Goal: Information Seeking & Learning: Learn about a topic

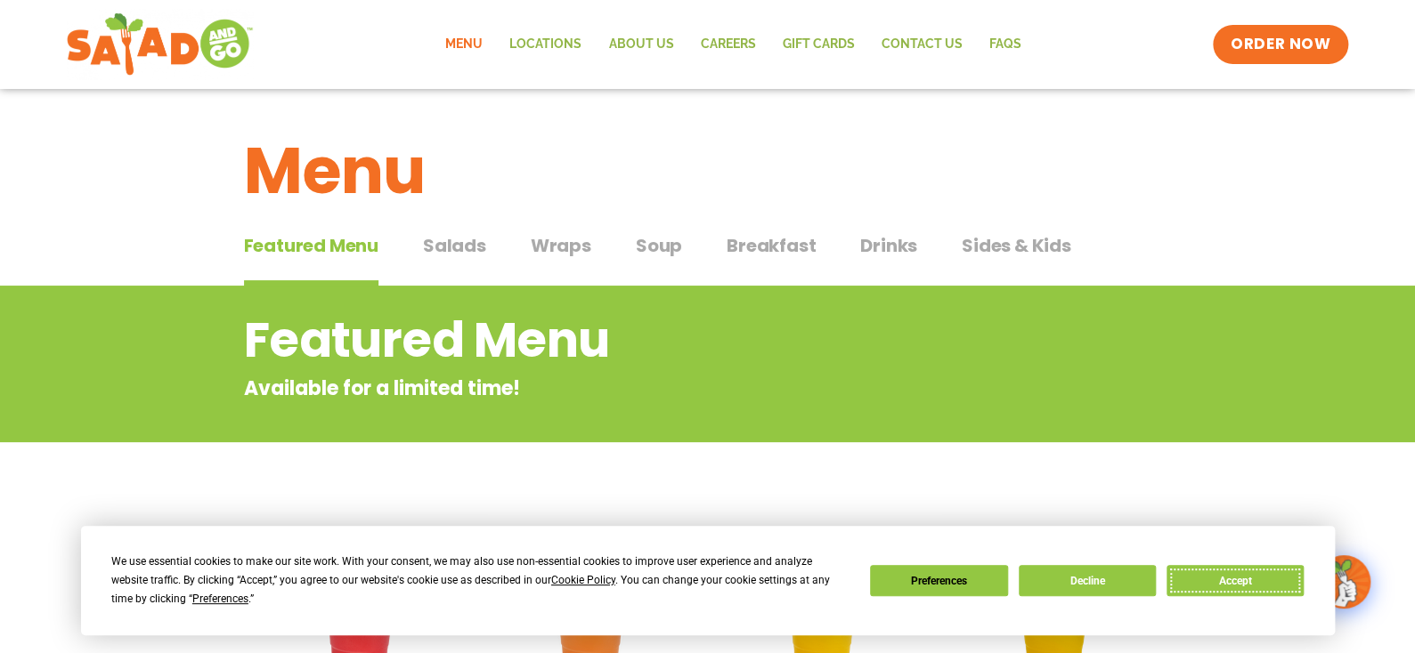
click at [1259, 590] on button "Accept" at bounding box center [1234, 580] width 137 height 31
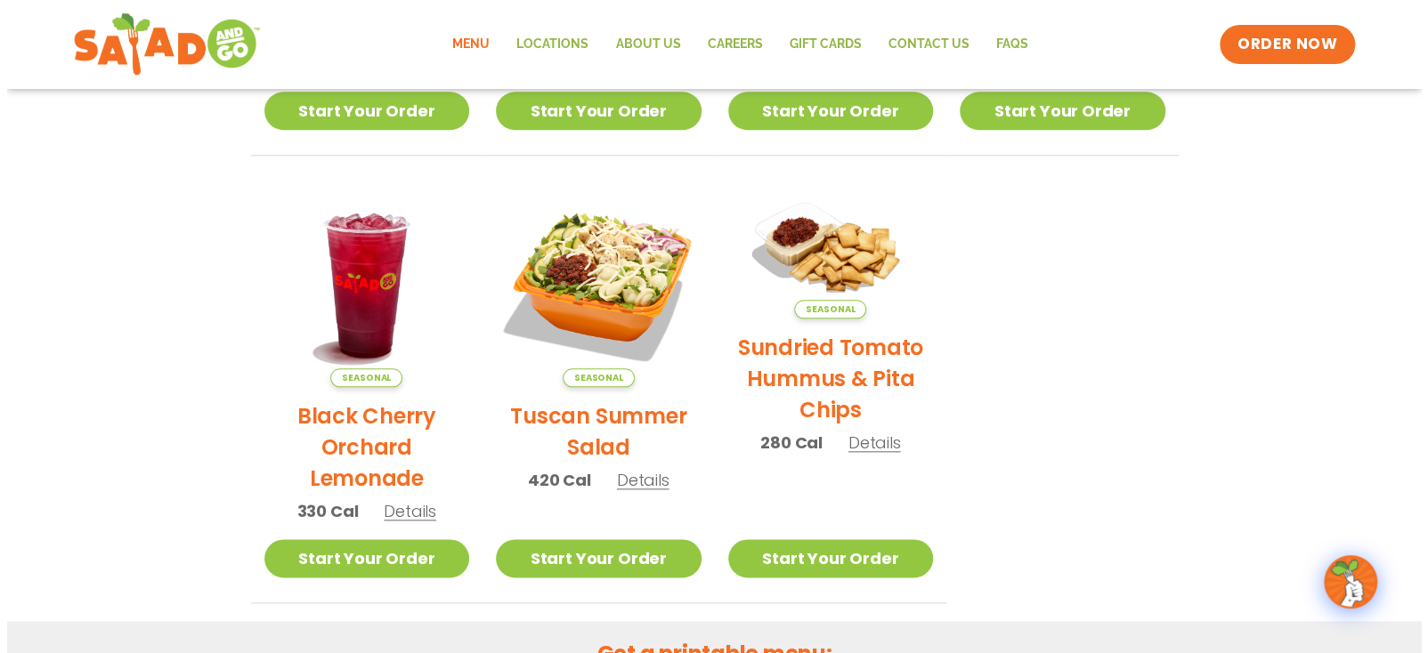
scroll to position [800, 0]
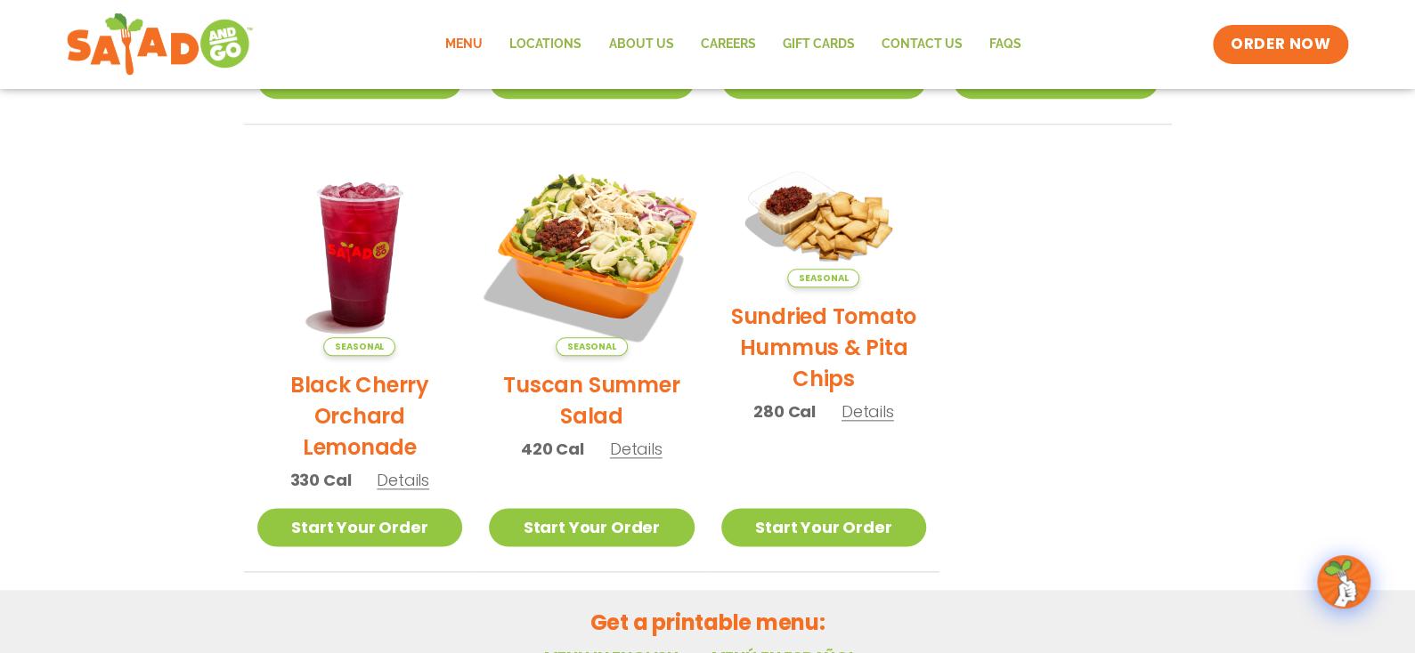
click at [601, 242] on img at bounding box center [591, 253] width 241 height 241
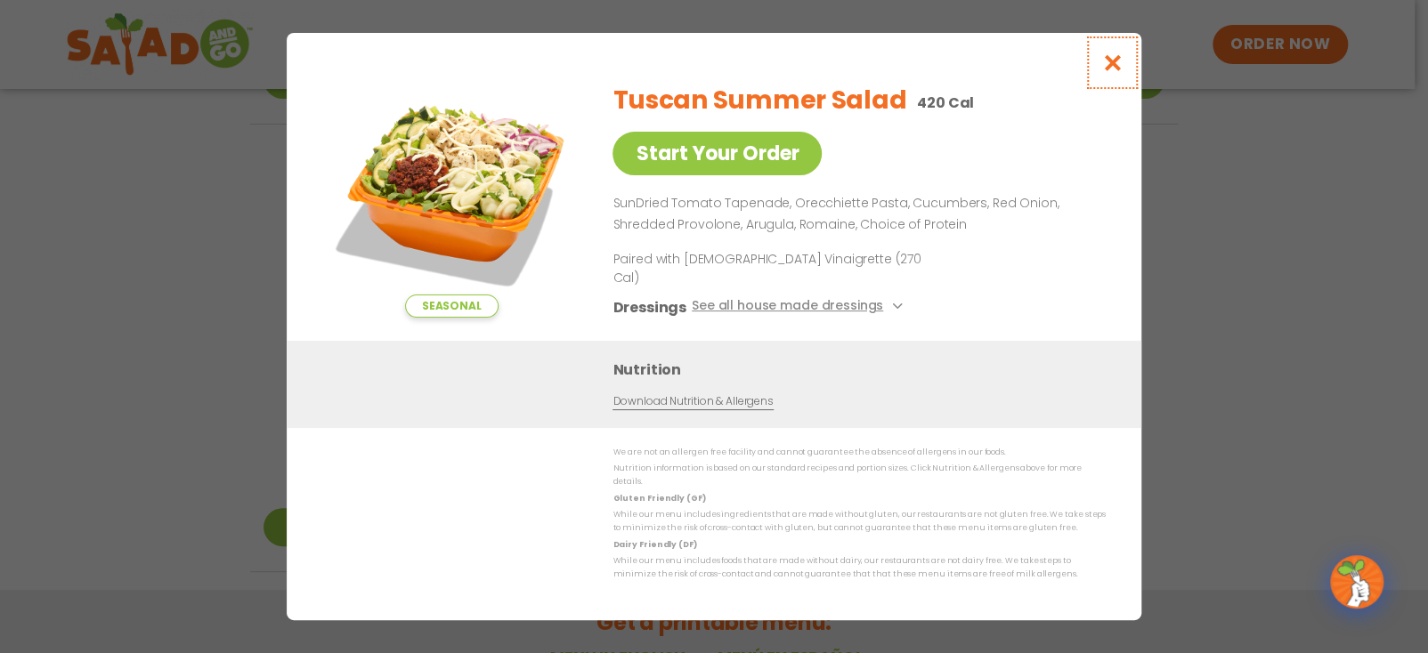
click at [1112, 72] on icon "Close modal" at bounding box center [1112, 62] width 22 height 19
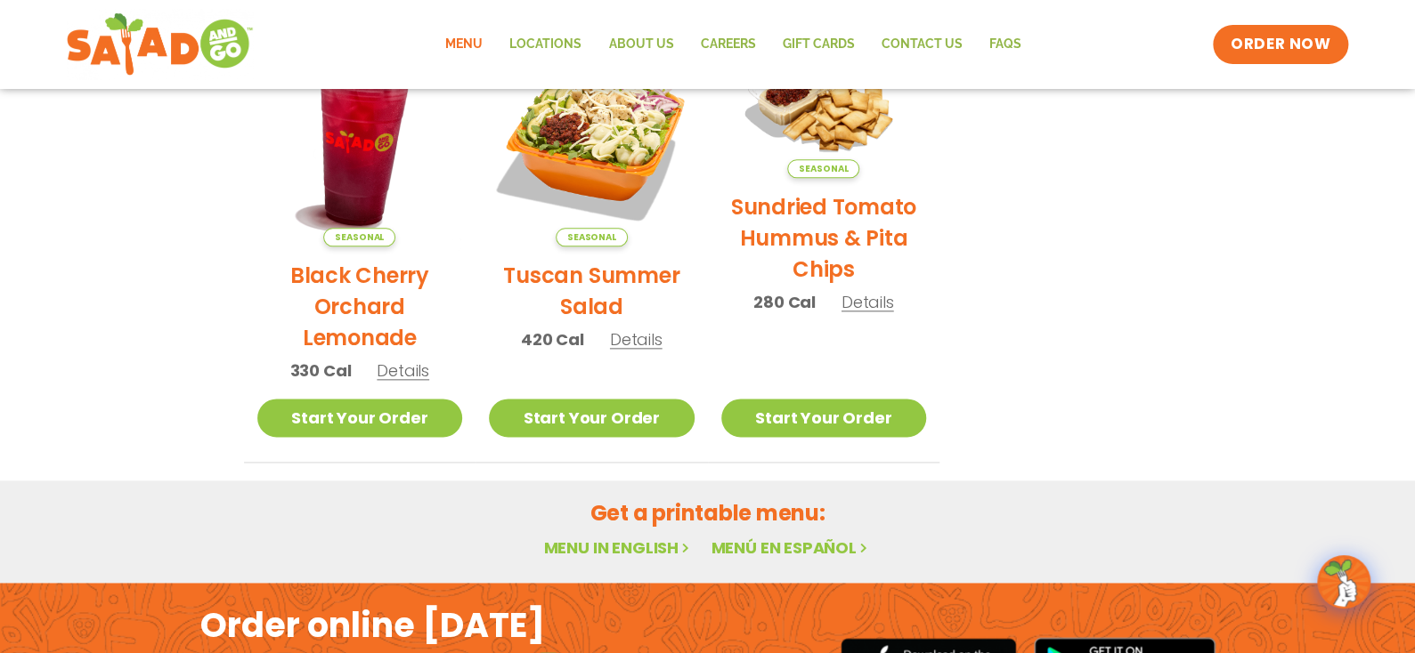
scroll to position [896, 0]
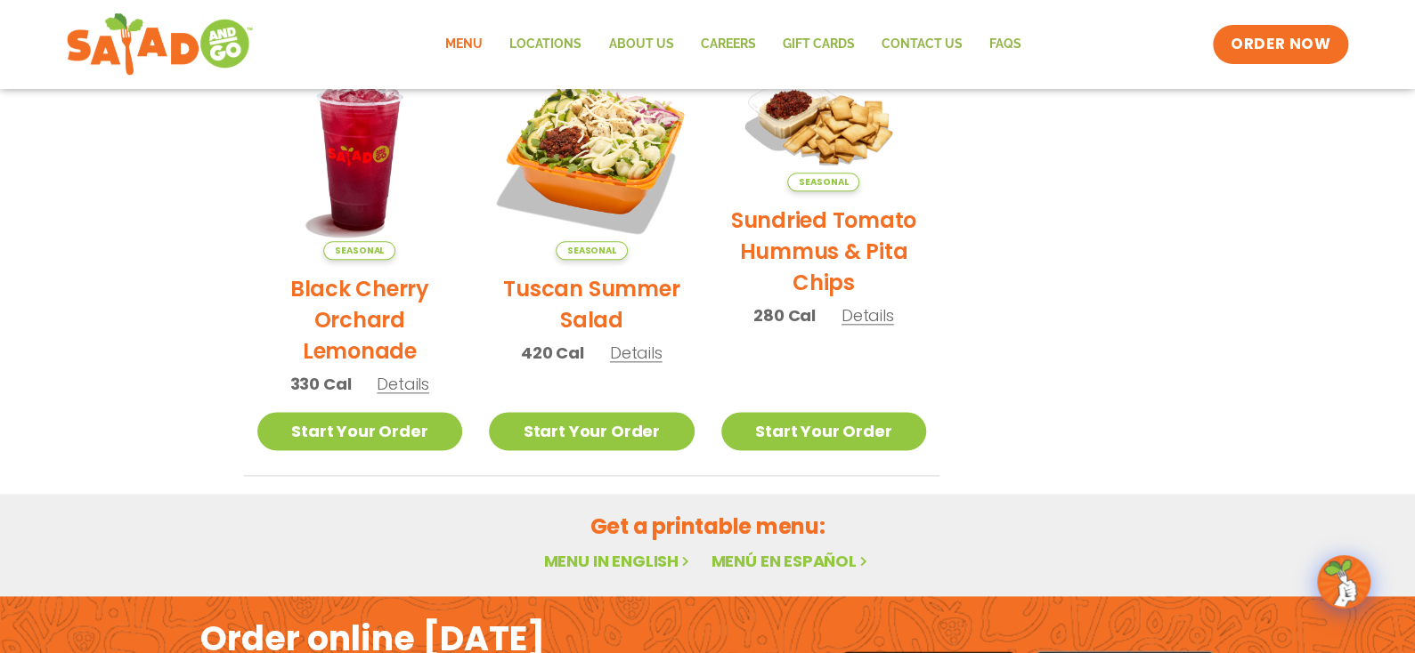
click at [474, 37] on link "Menu" at bounding box center [464, 44] width 64 height 41
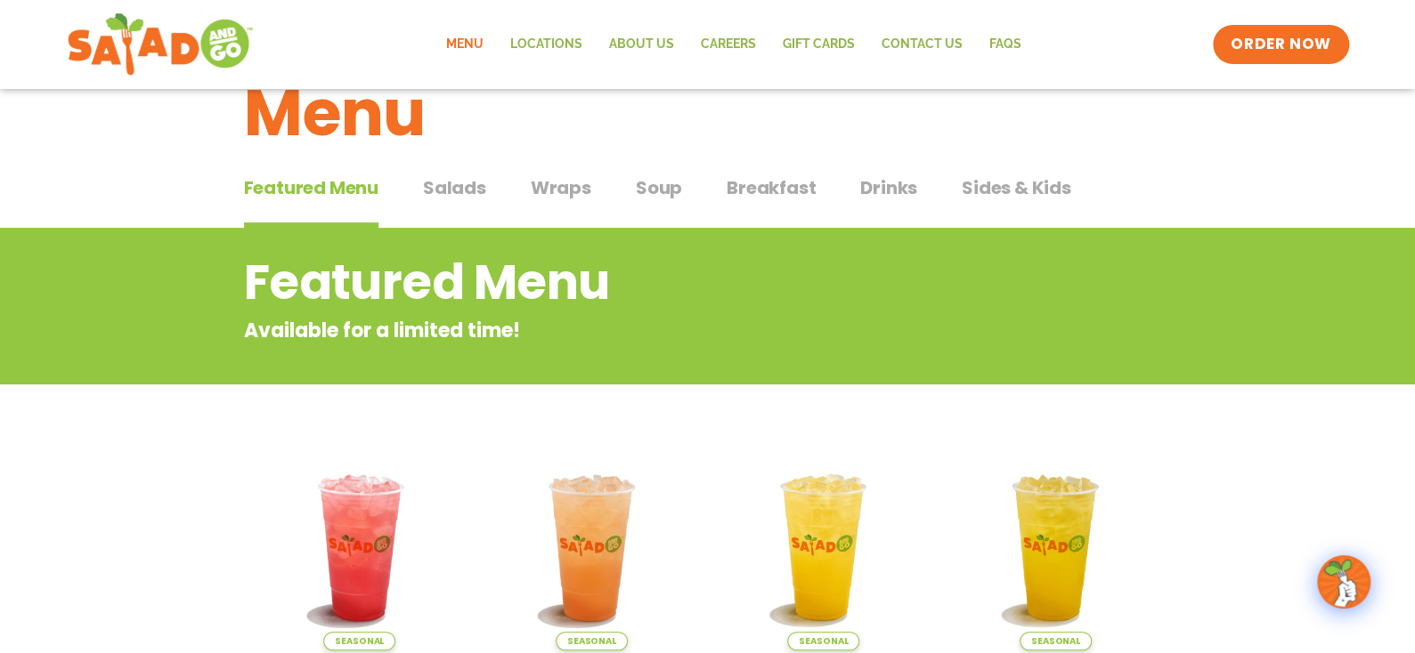
scroll to position [89, 0]
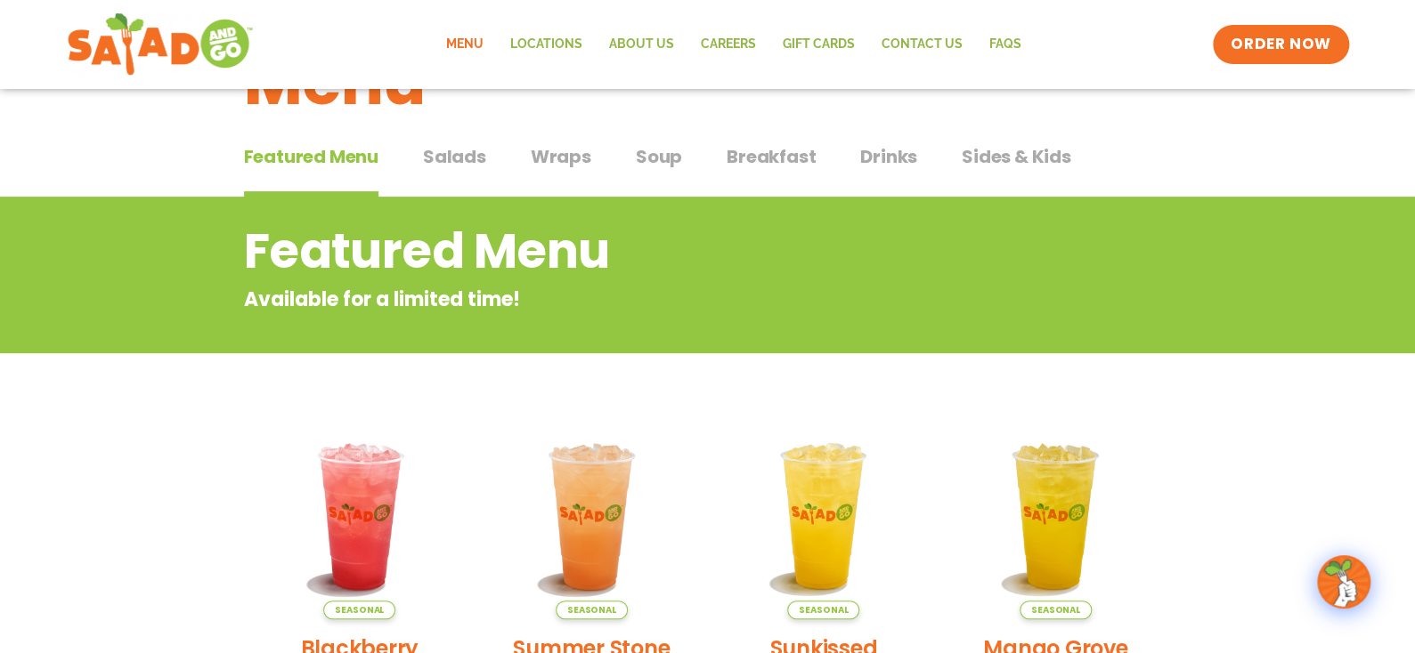
click at [446, 157] on span "Salads" at bounding box center [454, 156] width 63 height 27
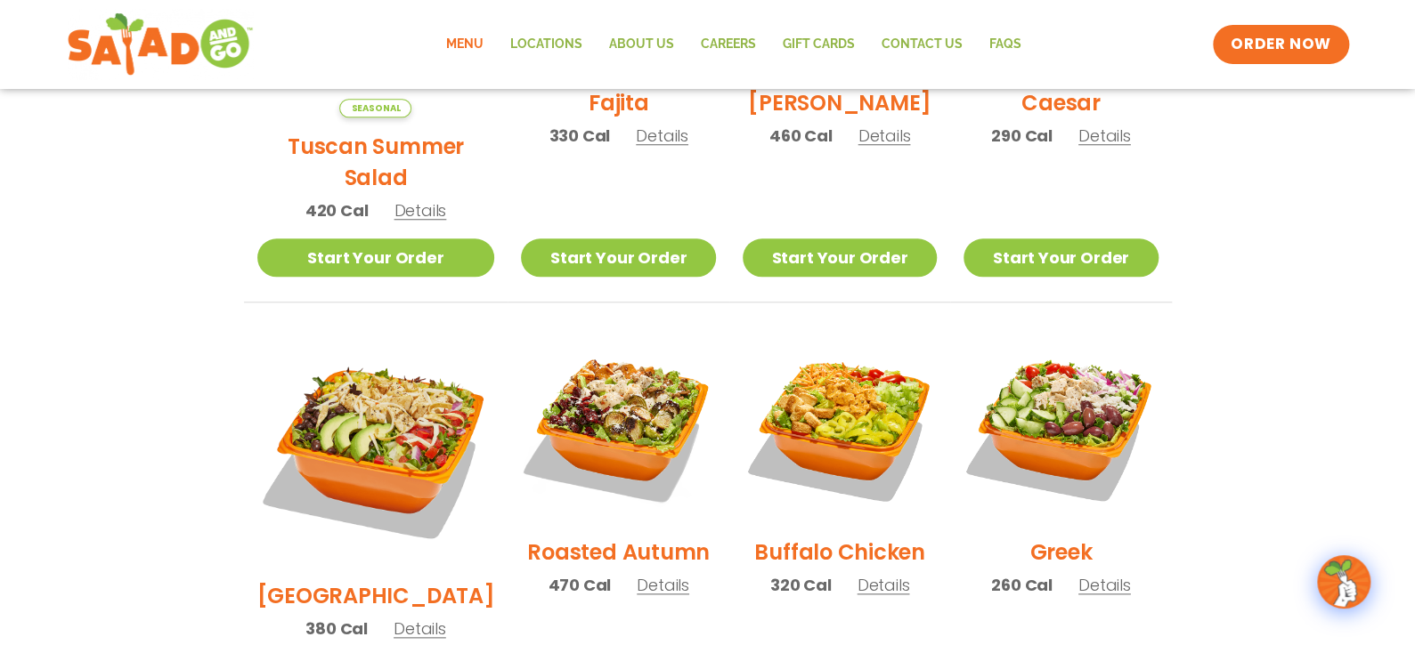
scroll to position [800, 0]
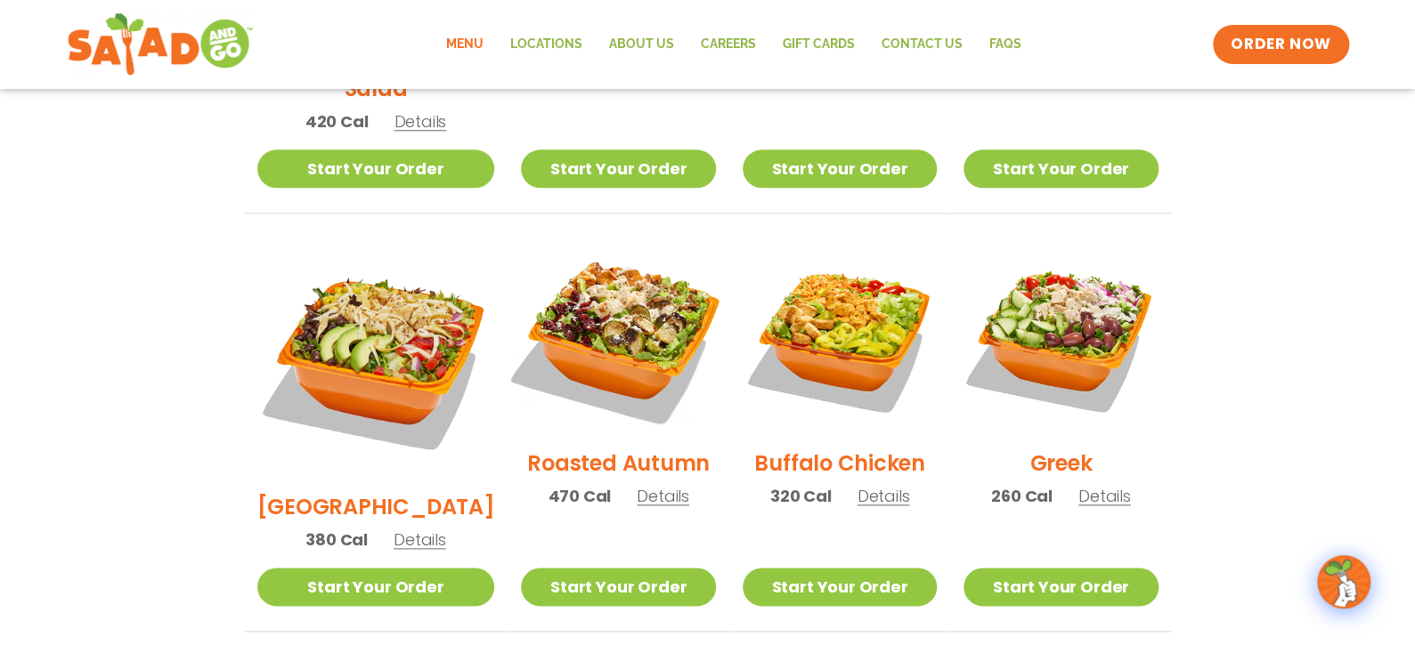
click at [581, 297] on img at bounding box center [618, 337] width 228 height 228
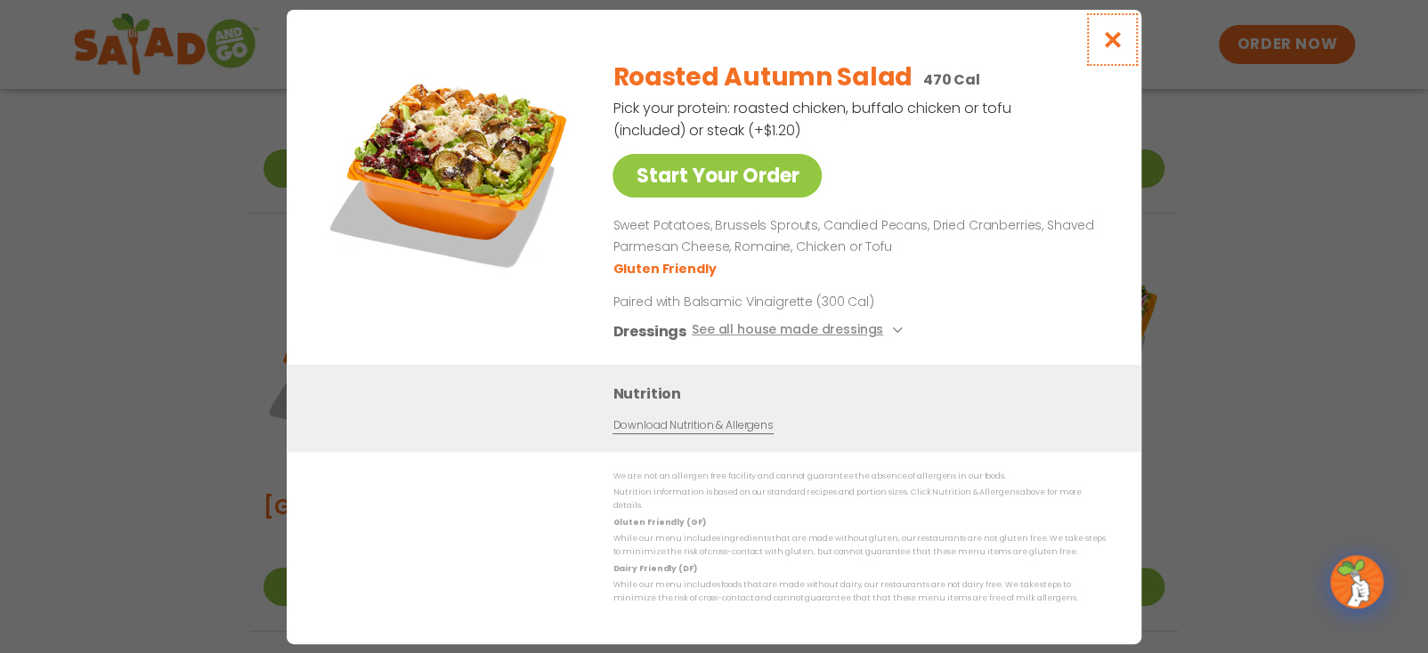
click at [1115, 45] on icon "Close modal" at bounding box center [1112, 39] width 22 height 19
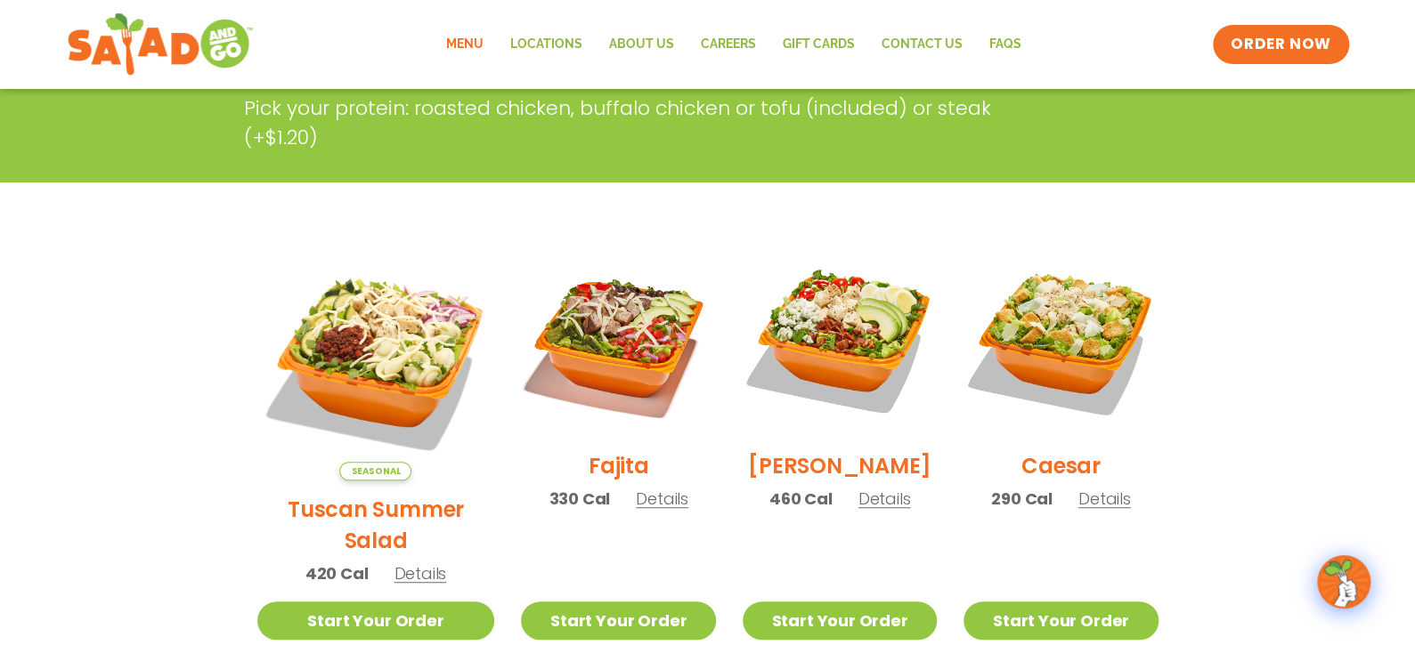
scroll to position [266, 0]
